Goal: Information Seeking & Learning: Learn about a topic

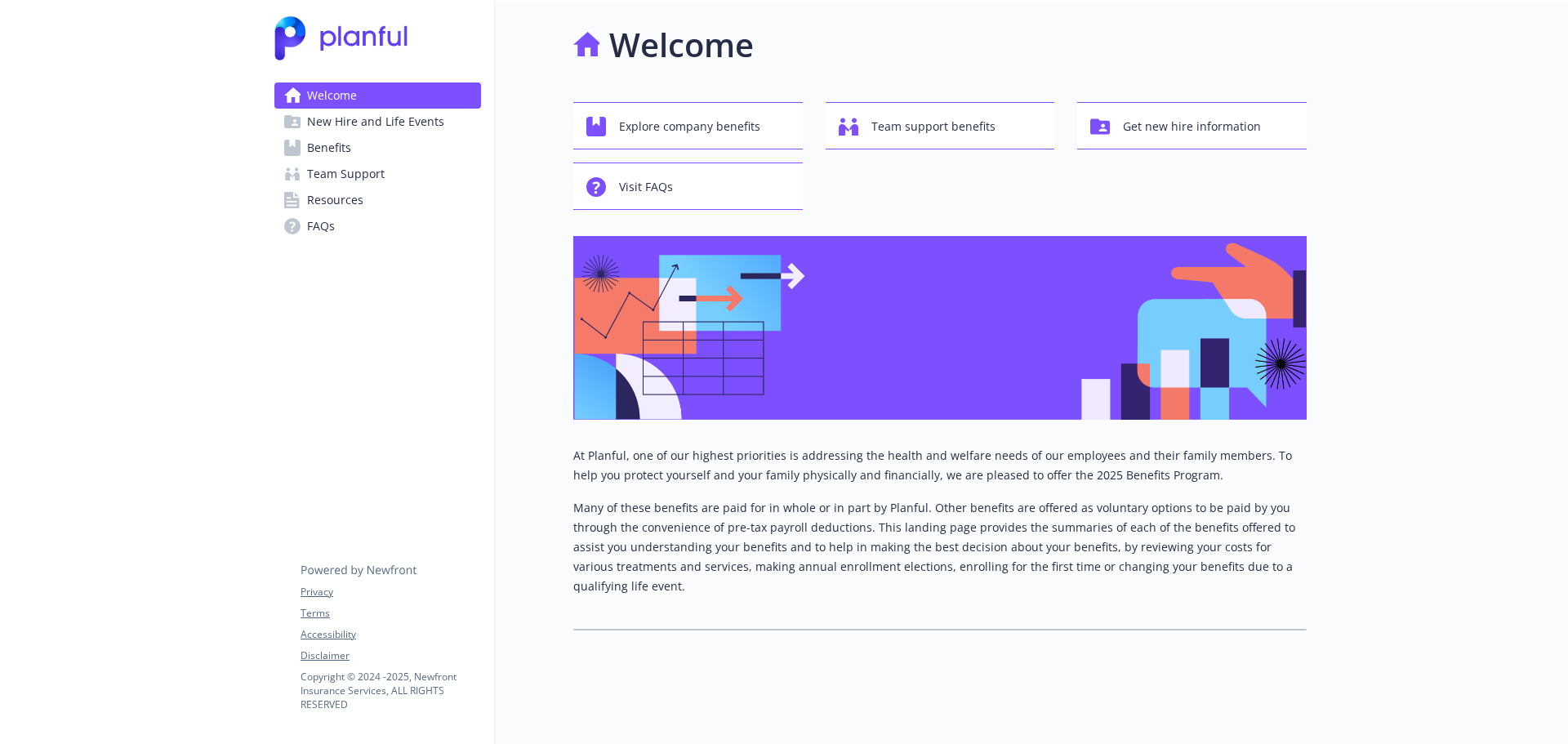
click at [380, 122] on span "New Hire and Life Events" at bounding box center [376, 121] width 137 height 26
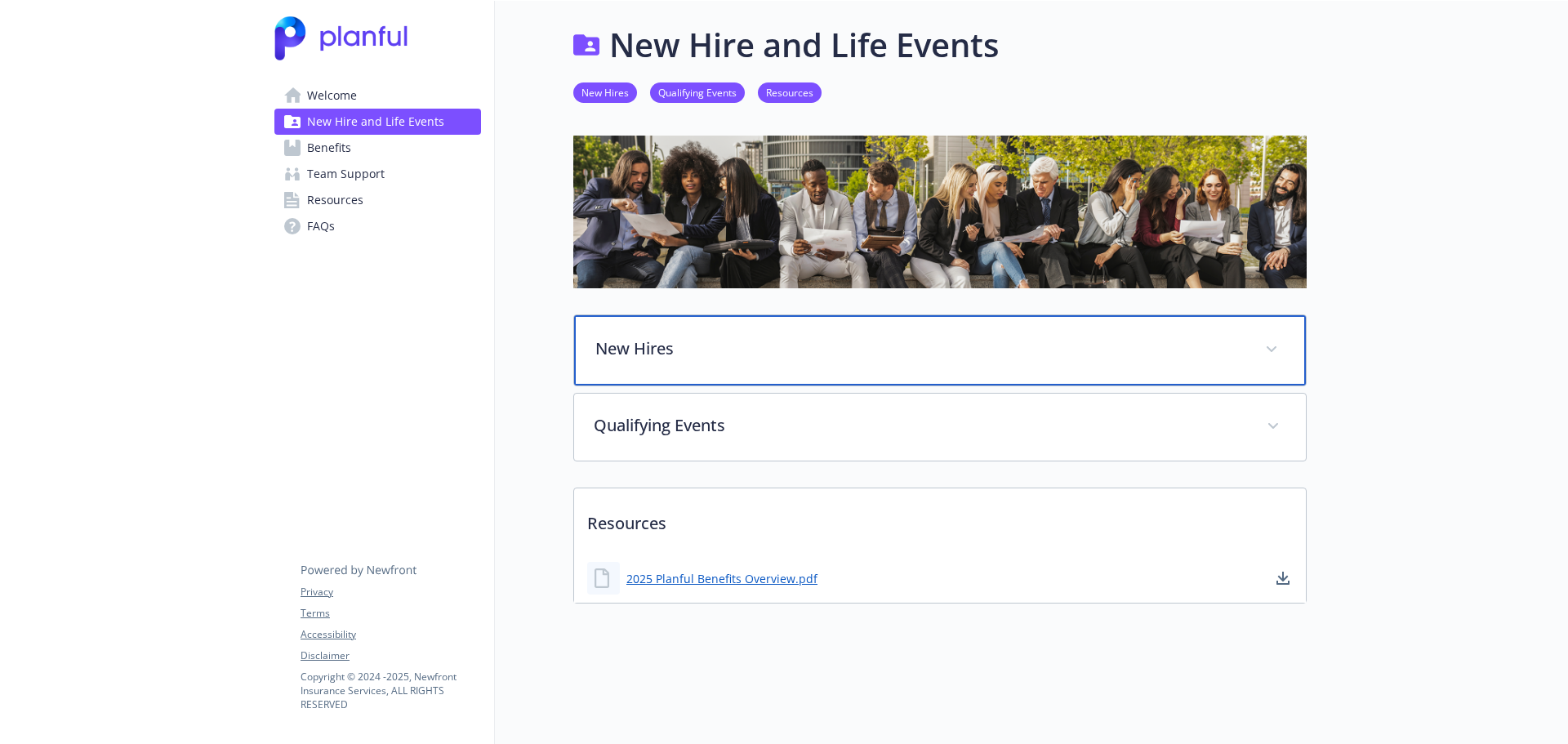
click at [711, 347] on p "New Hires" at bounding box center [920, 348] width 650 height 25
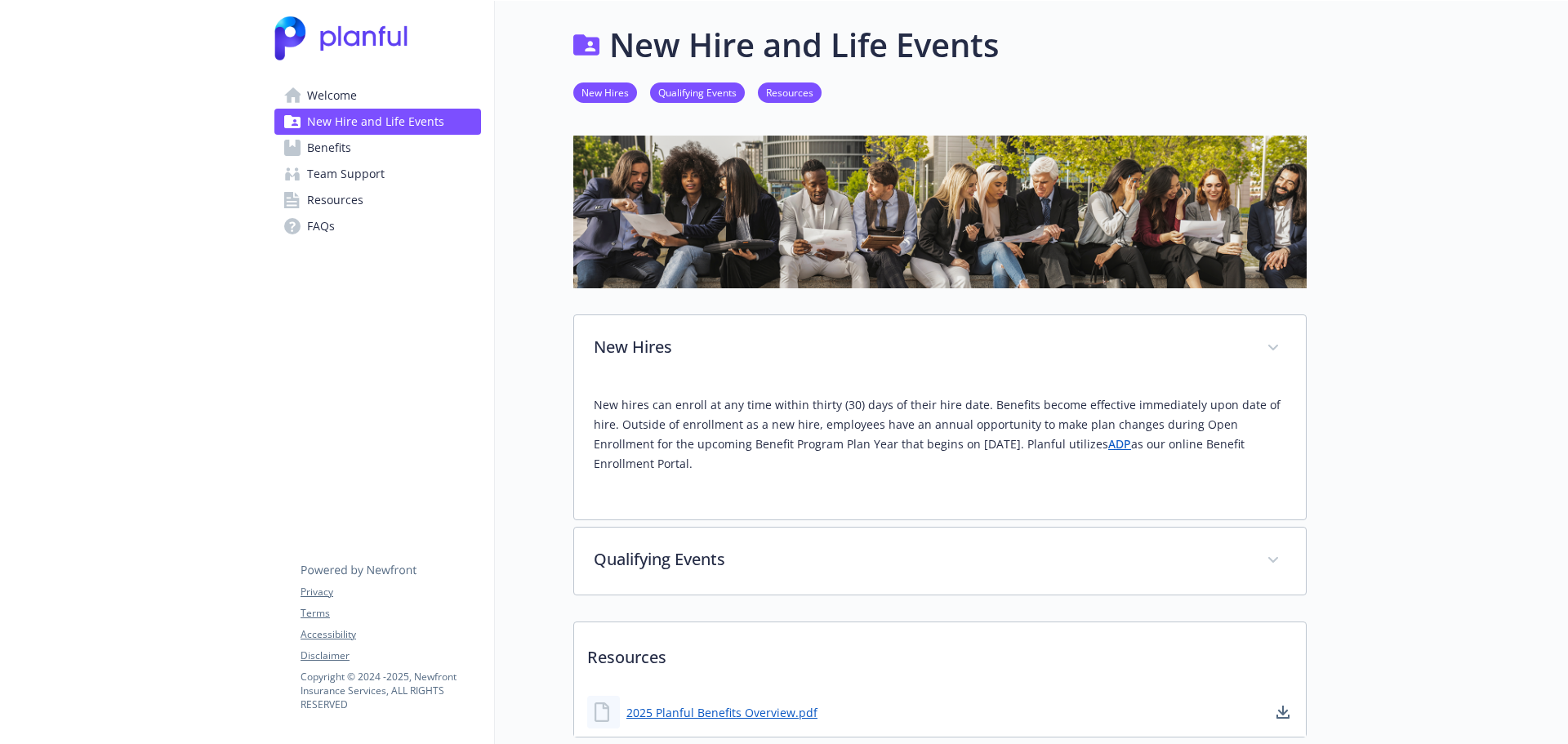
click at [1056, 452] on p "New hires can enroll at any time within thirty (30) days of their hire date. Be…" at bounding box center [940, 434] width 692 height 78
click at [1109, 443] on link "ADP" at bounding box center [1120, 444] width 23 height 16
click at [324, 155] on span "Benefits" at bounding box center [329, 148] width 44 height 26
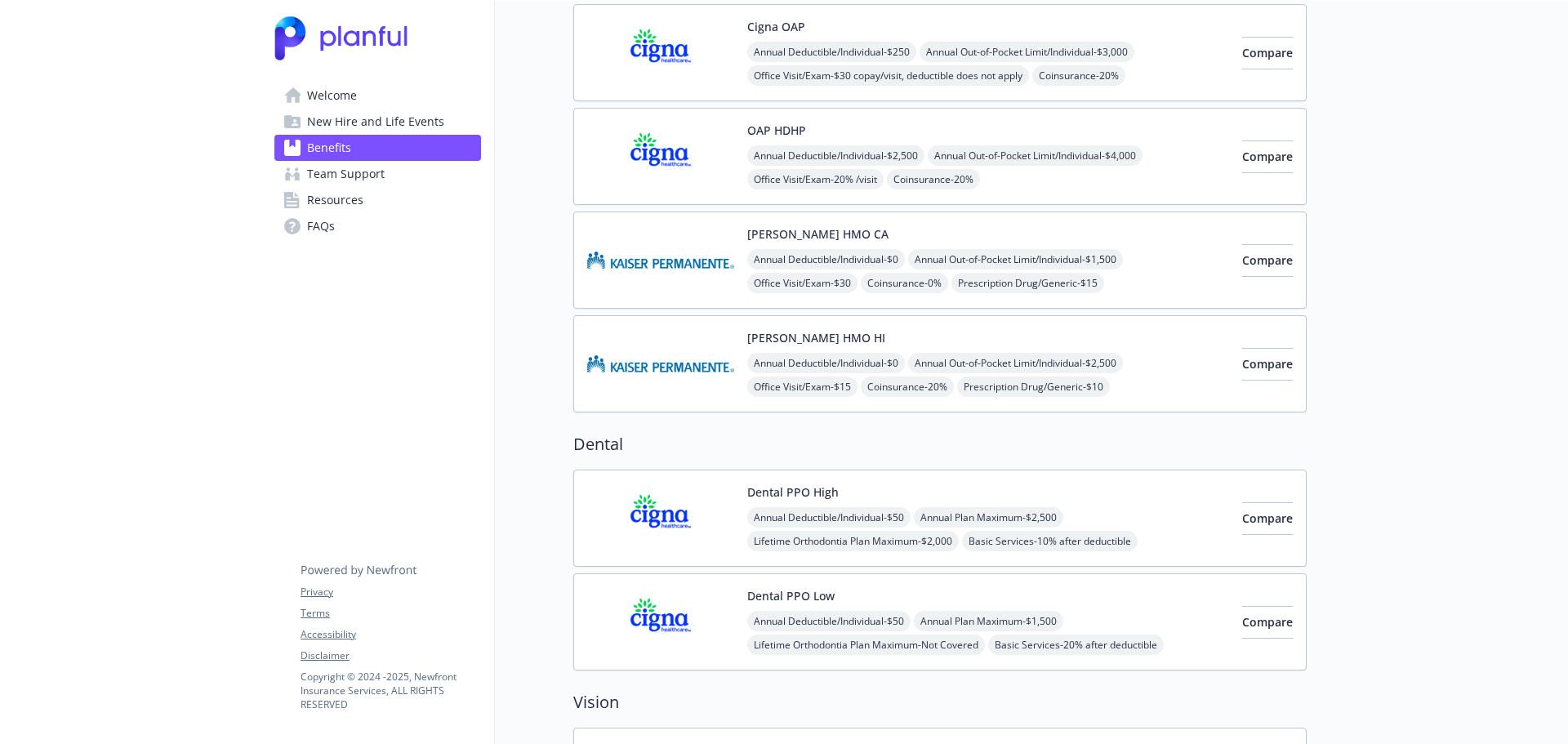
scroll to position [164, 0]
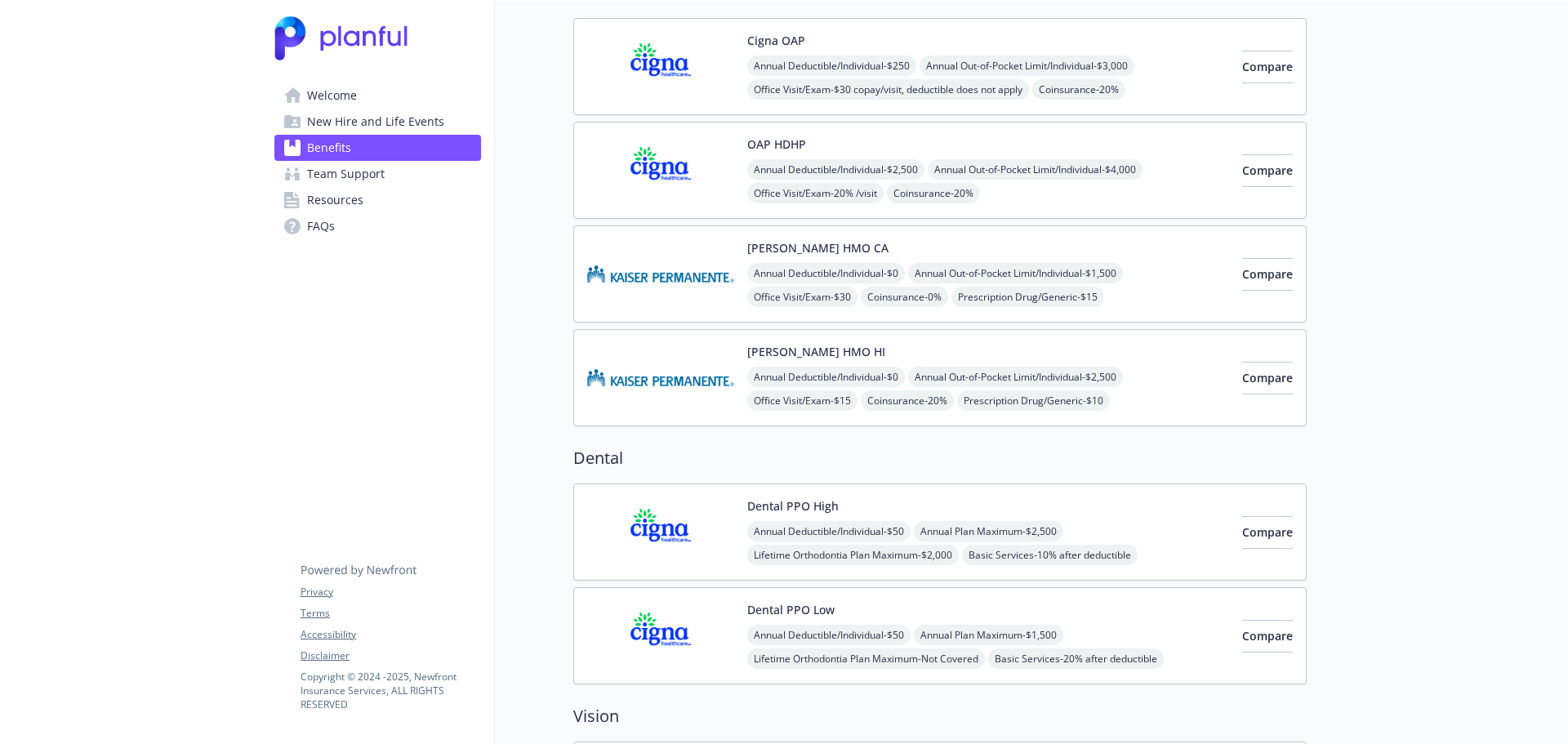
click at [916, 244] on div "[PERSON_NAME] HMO CA Annual Deductible/Individual - $0 Annual Out-of-Pocket Lim…" at bounding box center [988, 274] width 482 height 69
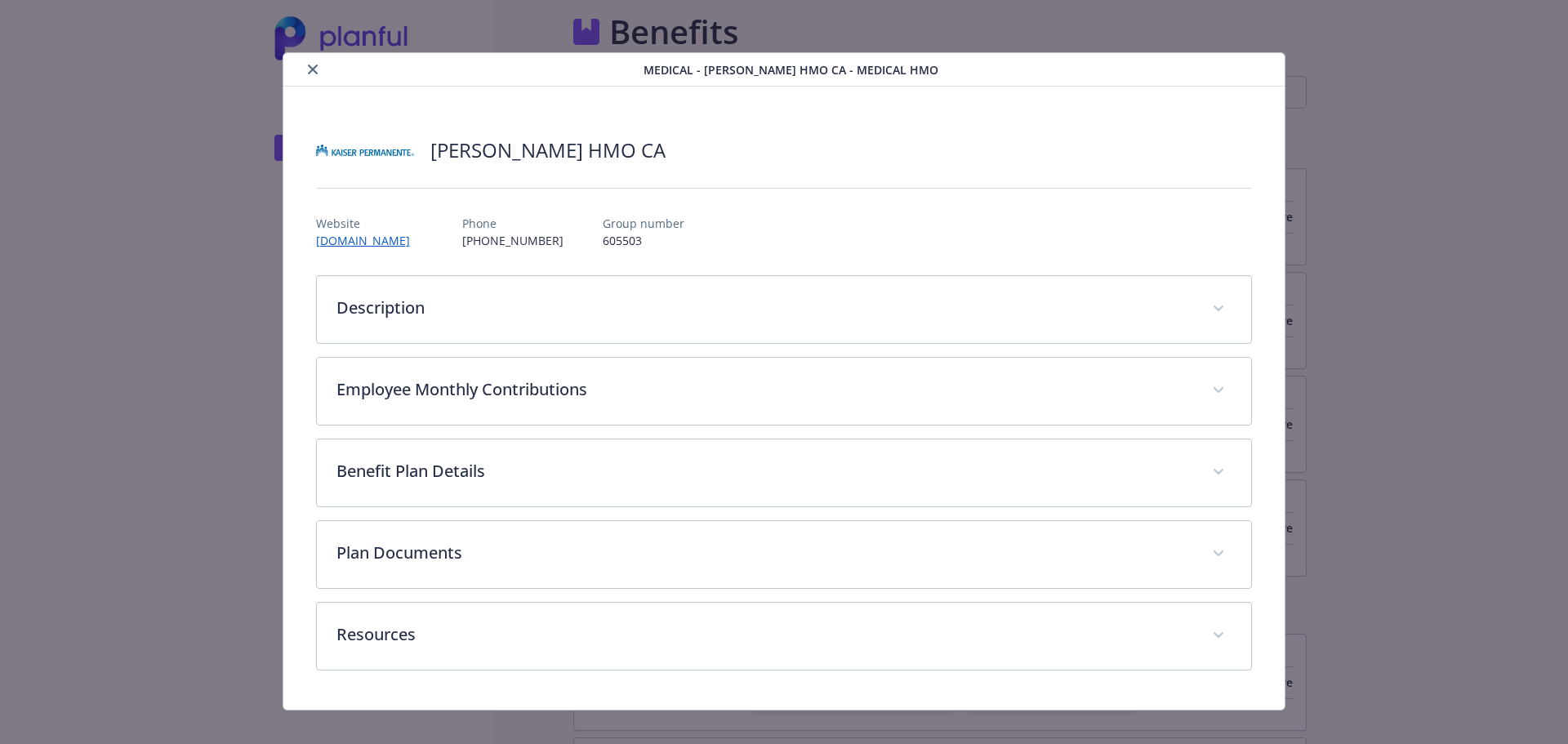
scroll to position [164, 0]
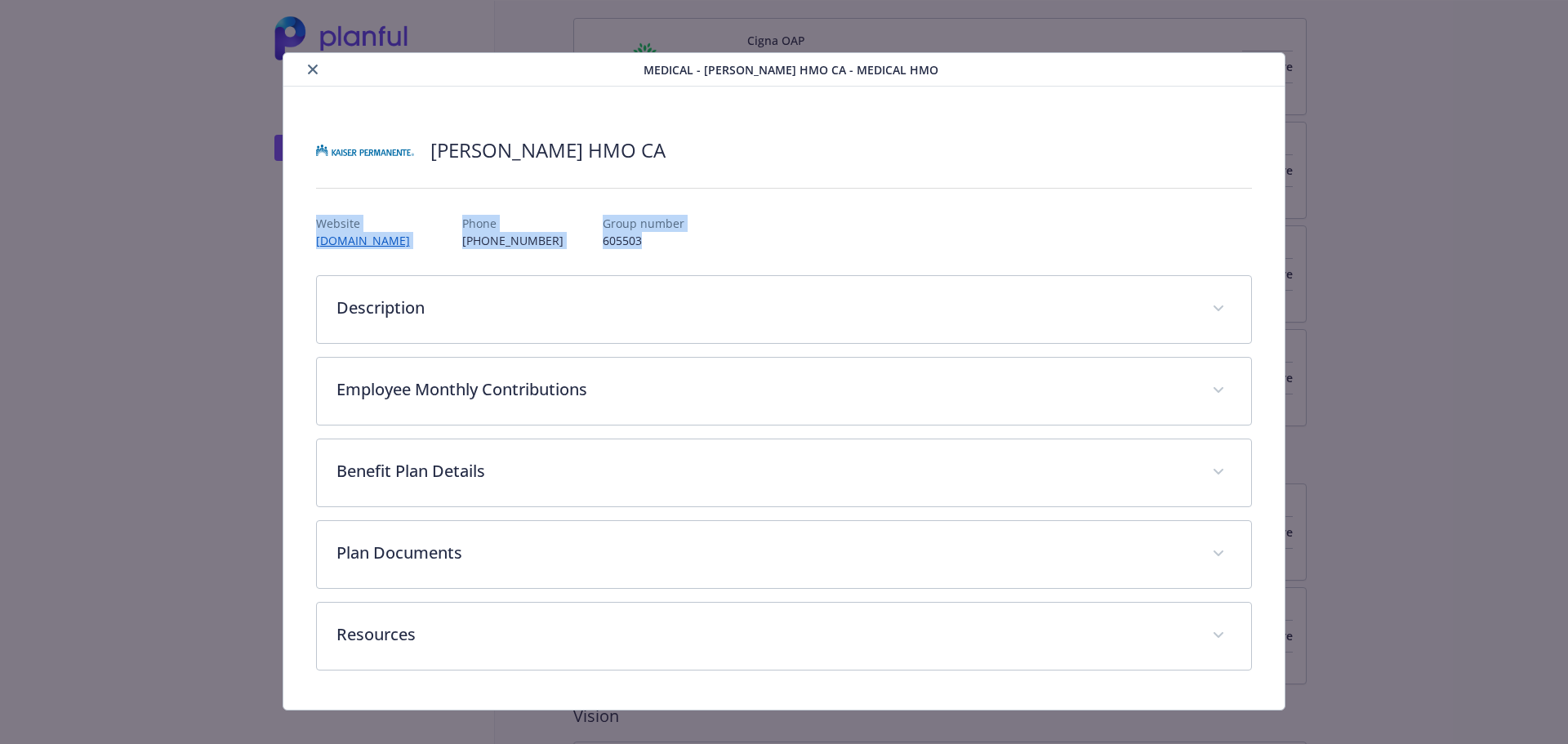
drag, startPoint x: 574, startPoint y: 240, endPoint x: 305, endPoint y: 224, distance: 269.5
click at [305, 224] on div "[PERSON_NAME] HMO CA Website [DOMAIN_NAME] Phone [PHONE_NUMBER] Group number 60…" at bounding box center [784, 398] width 1002 height 623
copy div "Website [DOMAIN_NAME] Phone [PHONE_NUMBER] Group number 605503"
click at [373, 178] on div "details for plan Medical - Kaiser HMO CA - Medical HMO" at bounding box center [784, 188] width 937 height 27
click at [308, 66] on icon "close" at bounding box center [312, 69] width 10 height 10
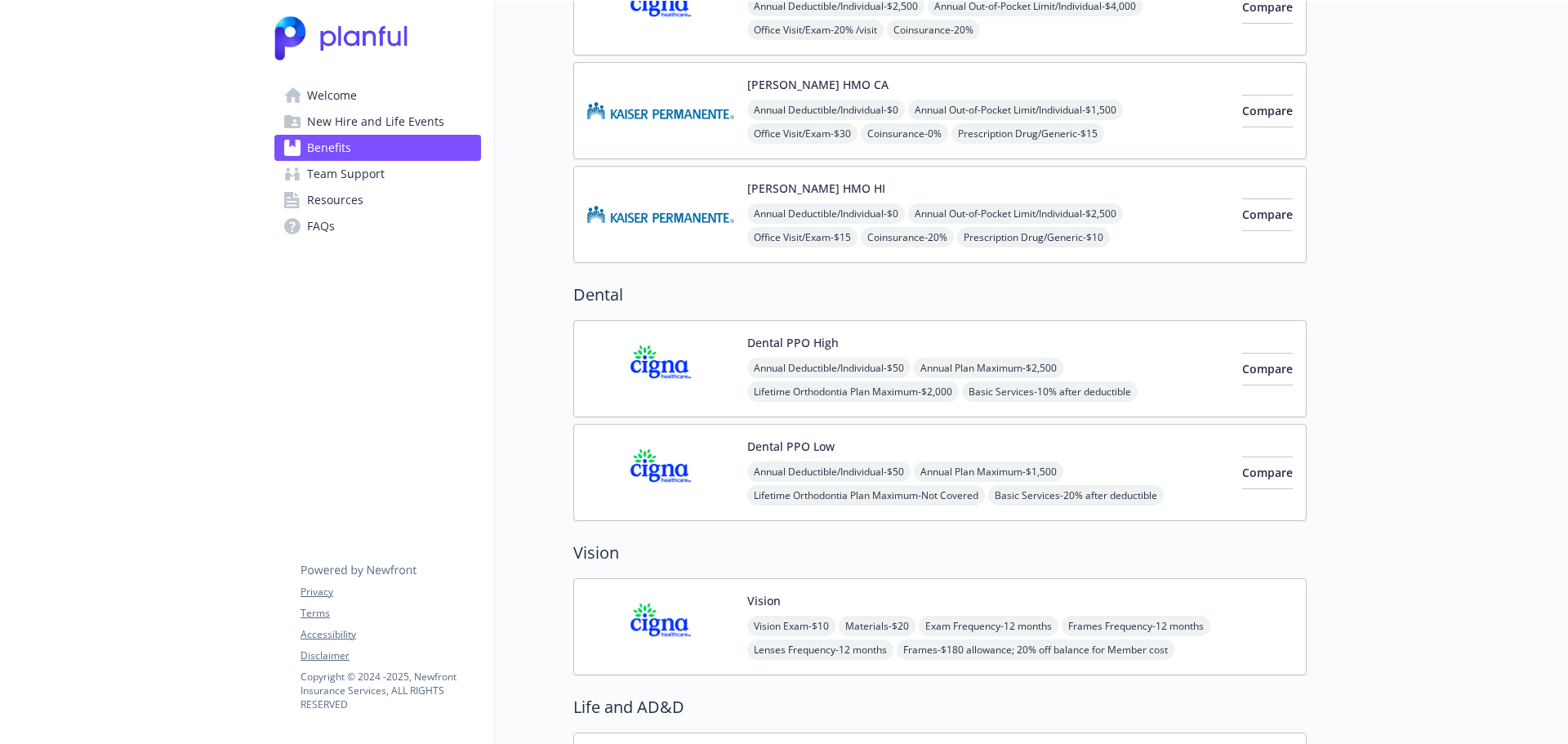
click at [786, 347] on button "Dental PPO High" at bounding box center [793, 342] width 92 height 17
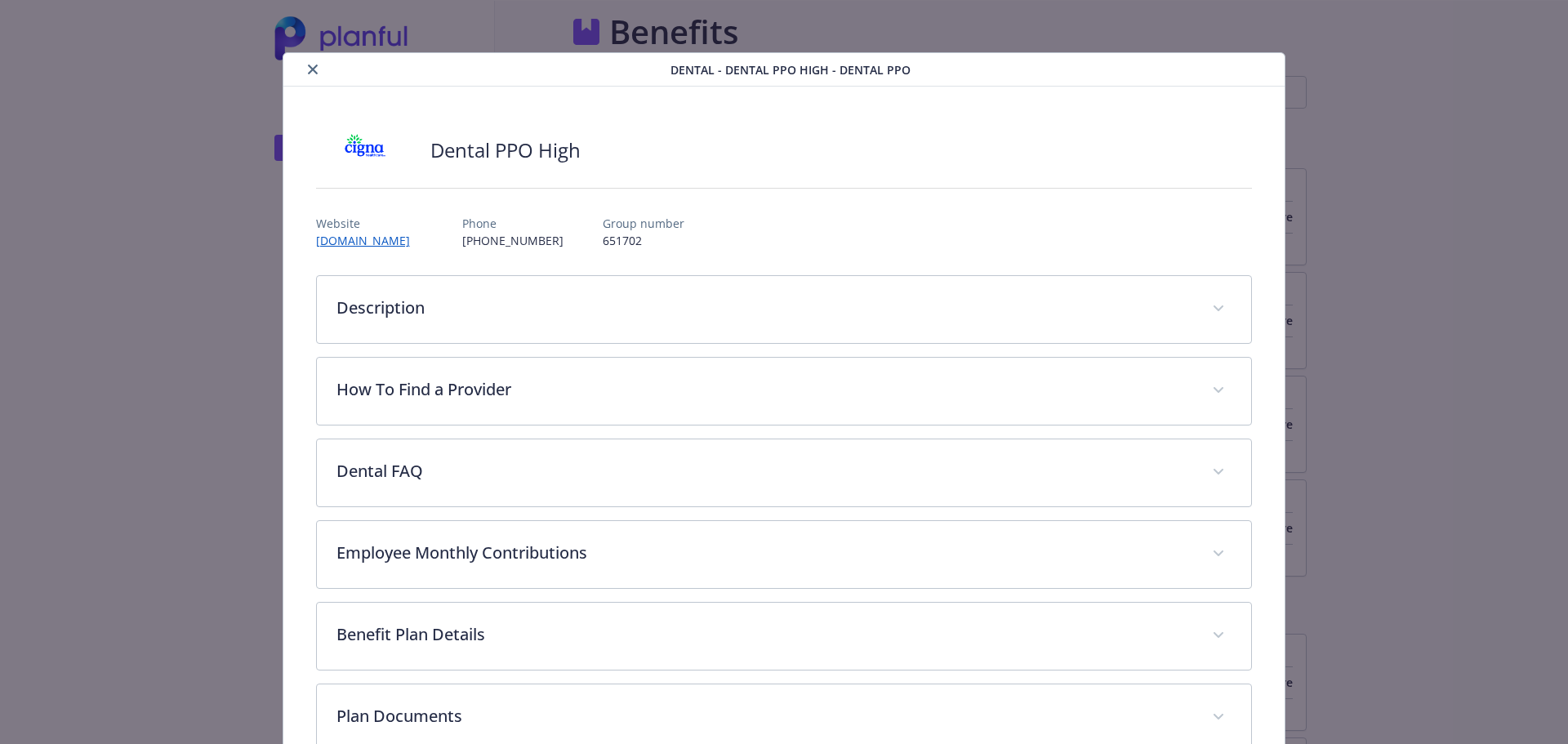
scroll to position [49, 0]
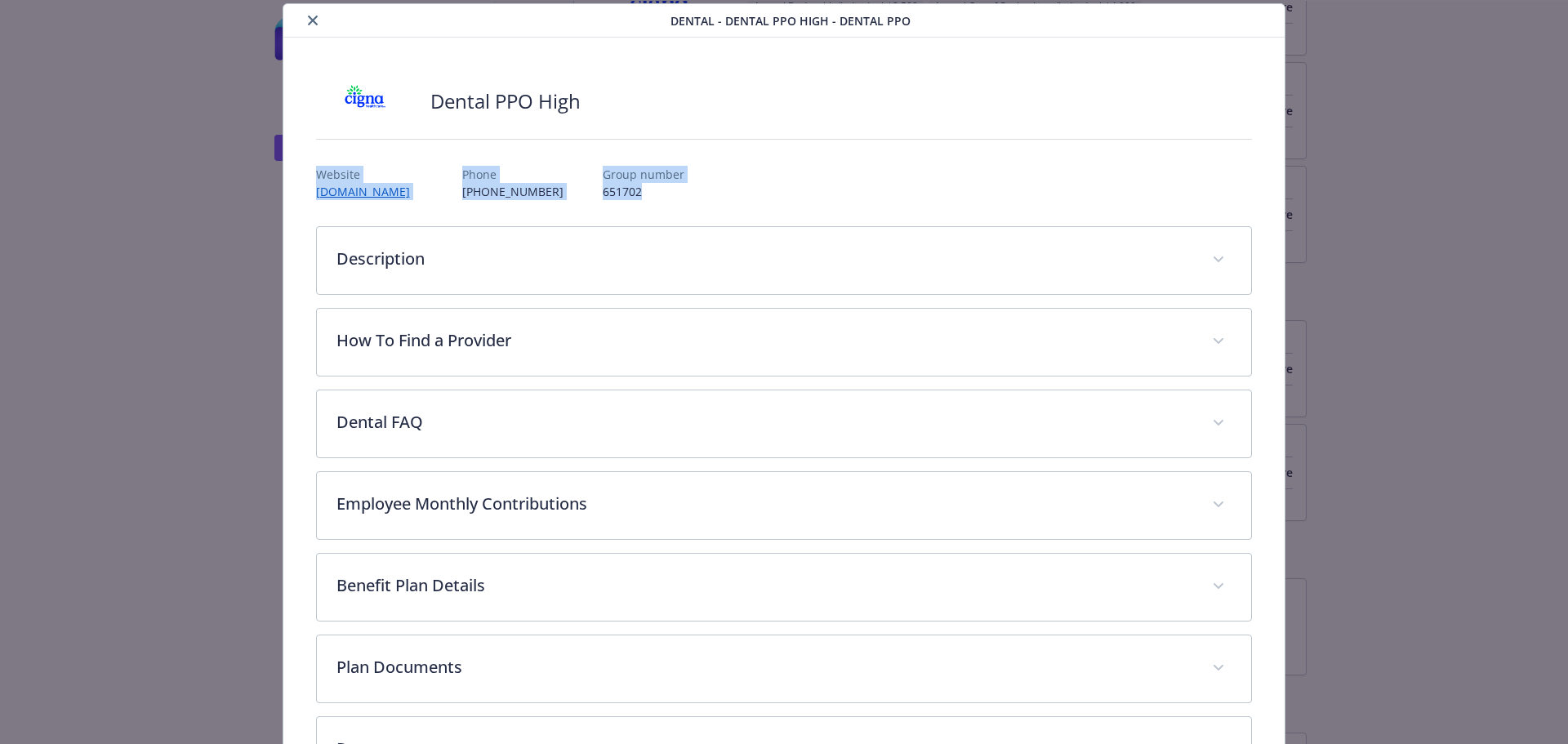
drag, startPoint x: 586, startPoint y: 193, endPoint x: 313, endPoint y: 177, distance: 273.5
click at [316, 177] on div "Website [DOMAIN_NAME] Phone [PHONE_NUMBER] Group number 651702" at bounding box center [784, 177] width 937 height 47
copy div "Website [DOMAIN_NAME] Phone [PHONE_NUMBER] Group number 651702"
click at [368, 163] on div "Website [DOMAIN_NAME] Phone [PHONE_NUMBER] Group number 651702" at bounding box center [784, 177] width 937 height 47
click at [303, 18] on button "close" at bounding box center [312, 20] width 19 height 19
